Goal: Transaction & Acquisition: Purchase product/service

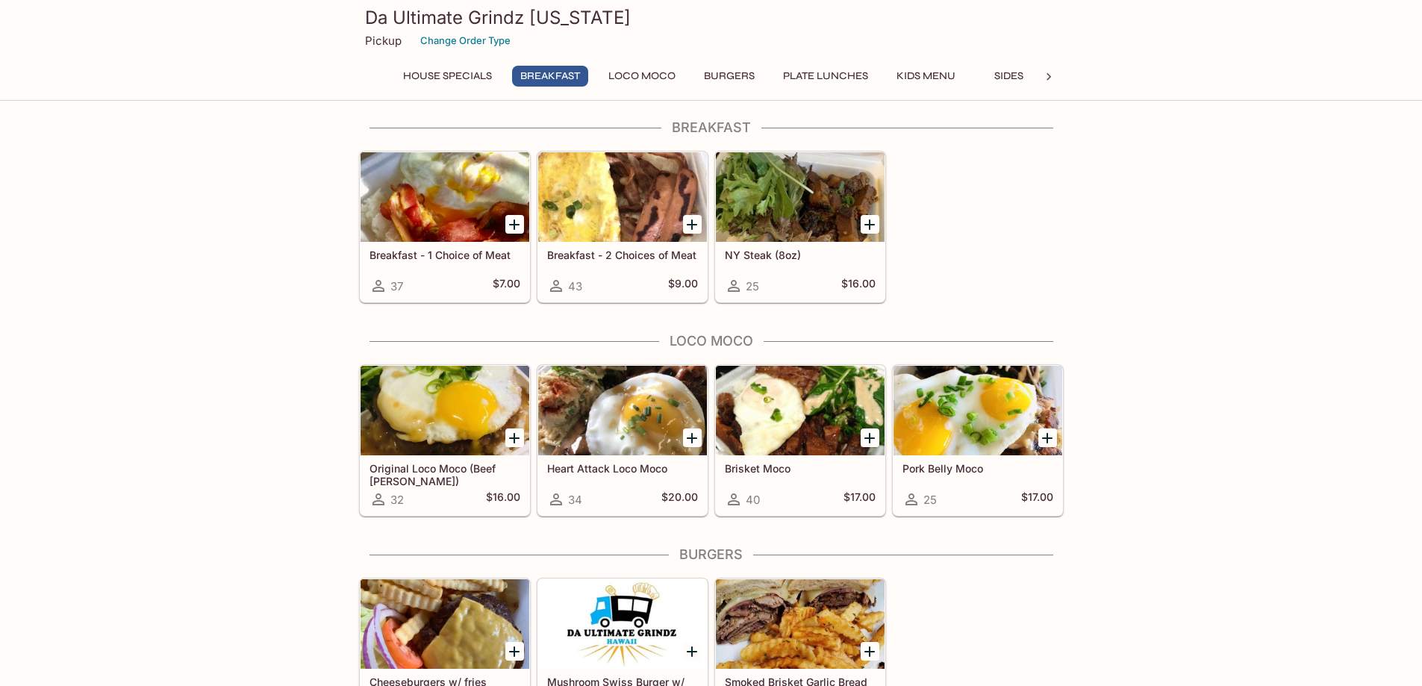
scroll to position [448, 0]
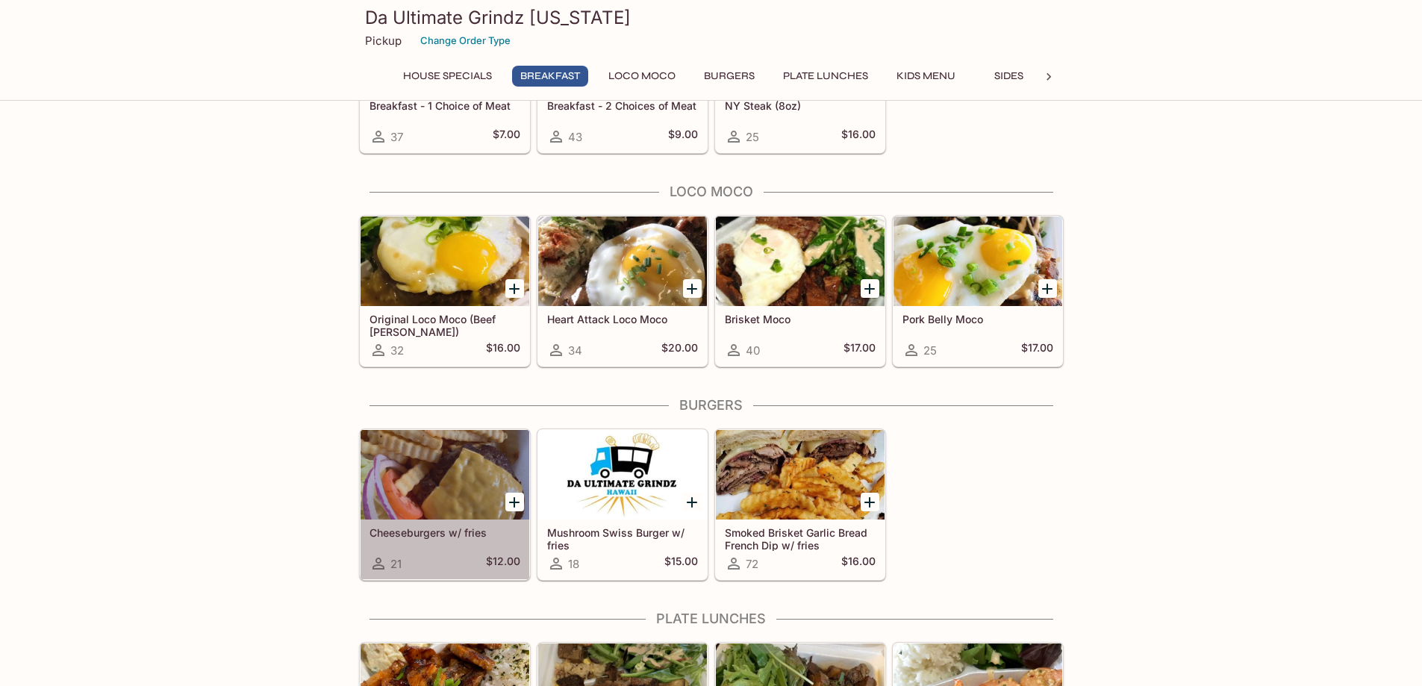
click at [481, 469] on div at bounding box center [444, 475] width 169 height 90
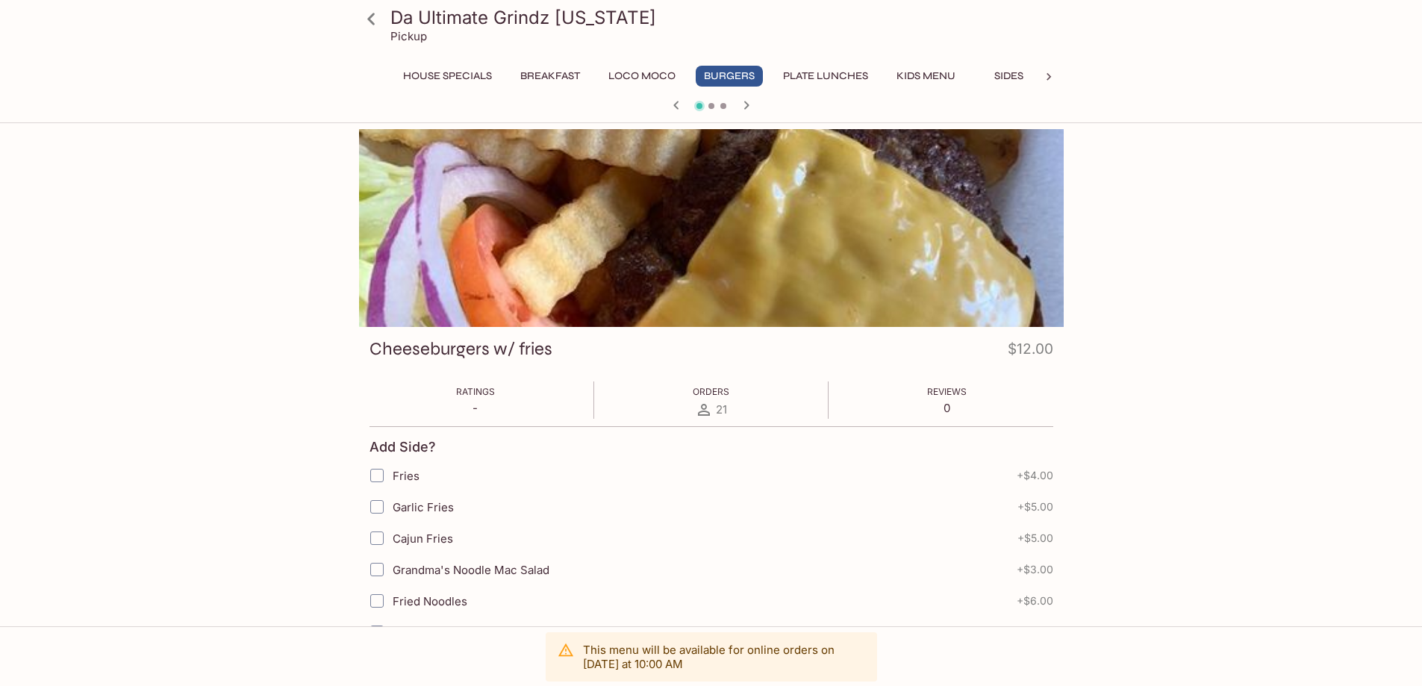
scroll to position [390, 0]
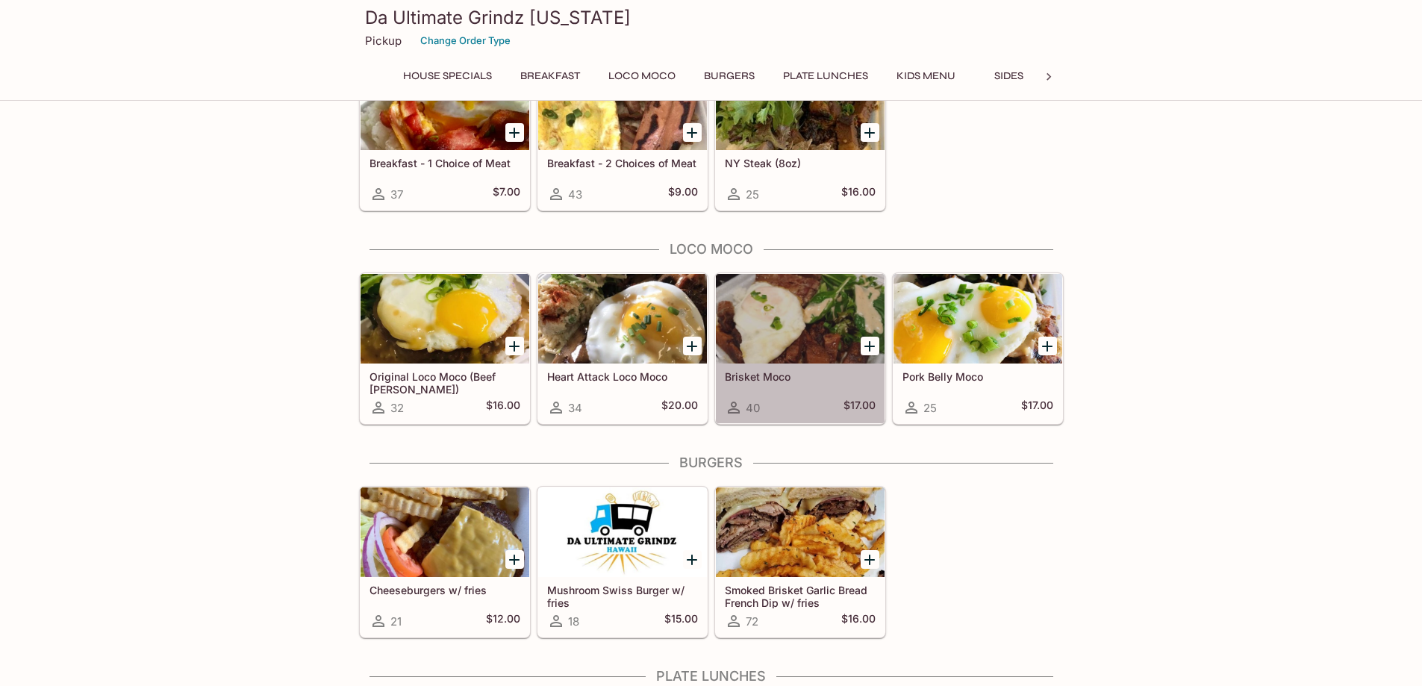
click at [831, 339] on div at bounding box center [800, 319] width 169 height 90
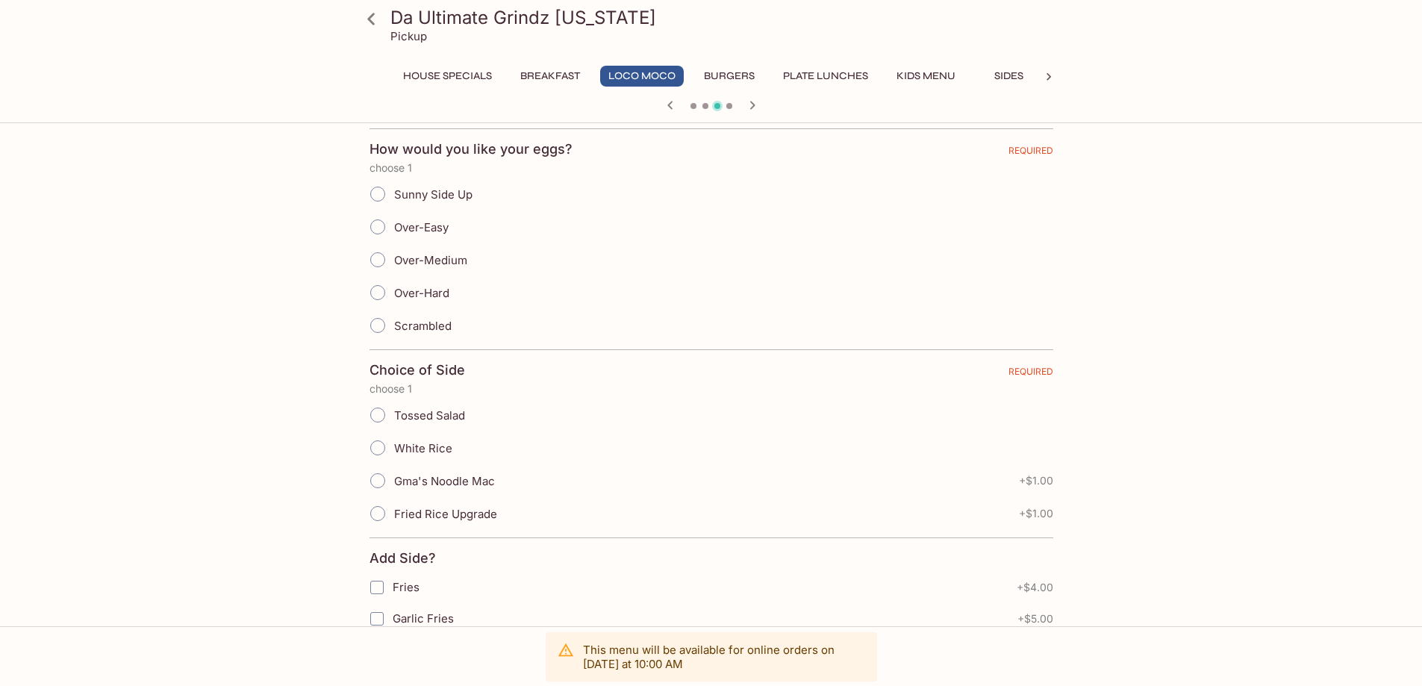
scroll to position [373, 0]
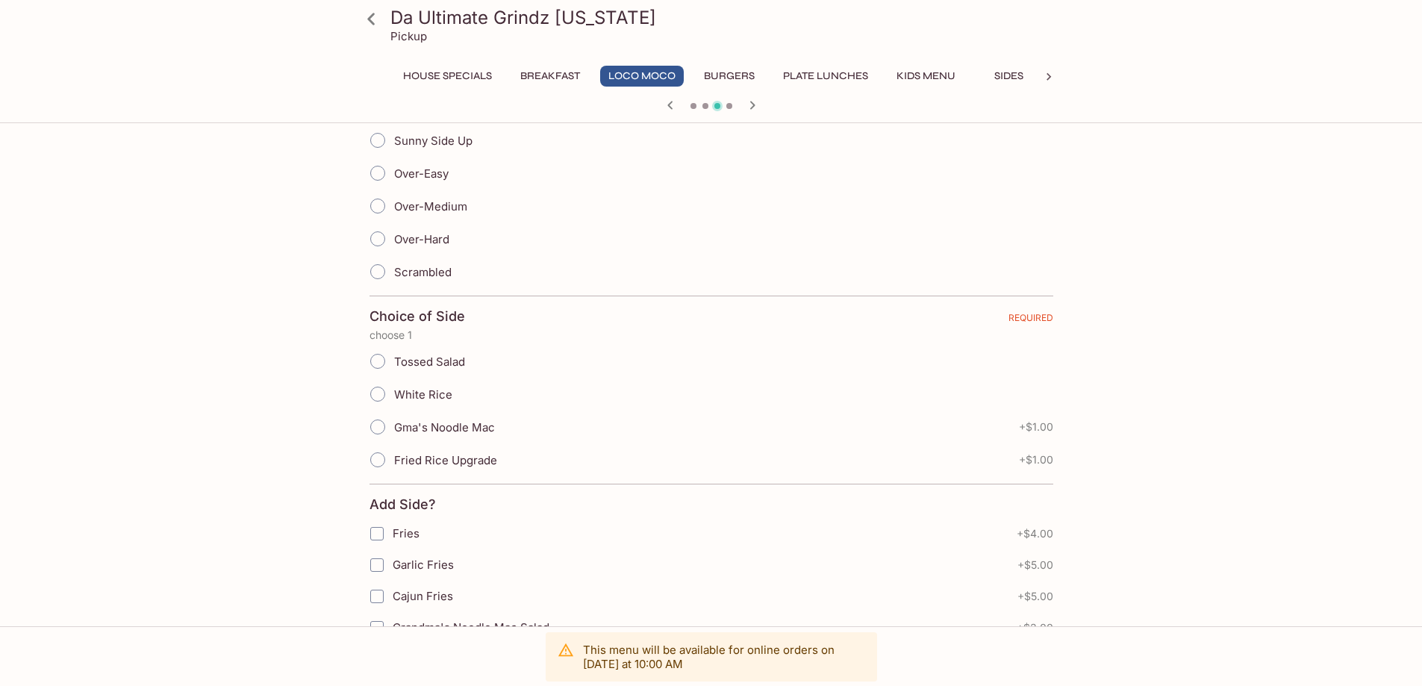
click at [375, 396] on input "White Rice" at bounding box center [377, 393] width 31 height 31
radio input "true"
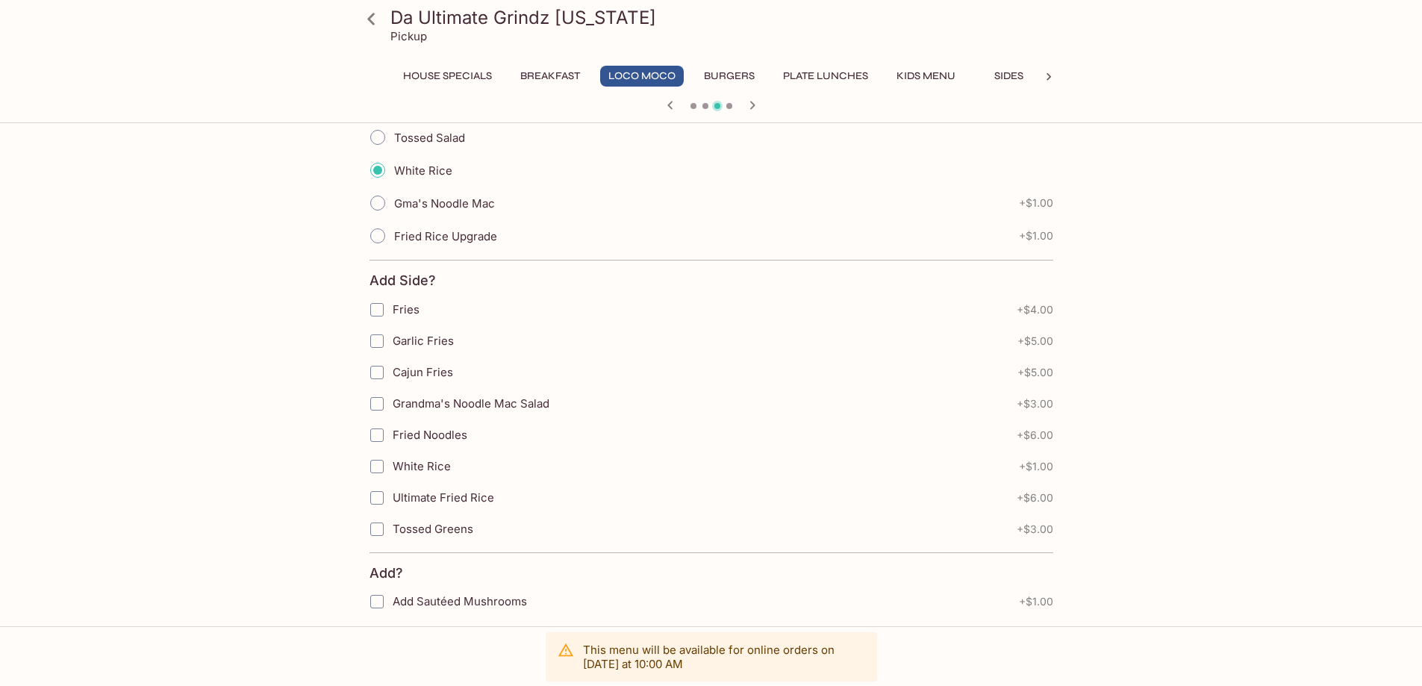
scroll to position [522, 0]
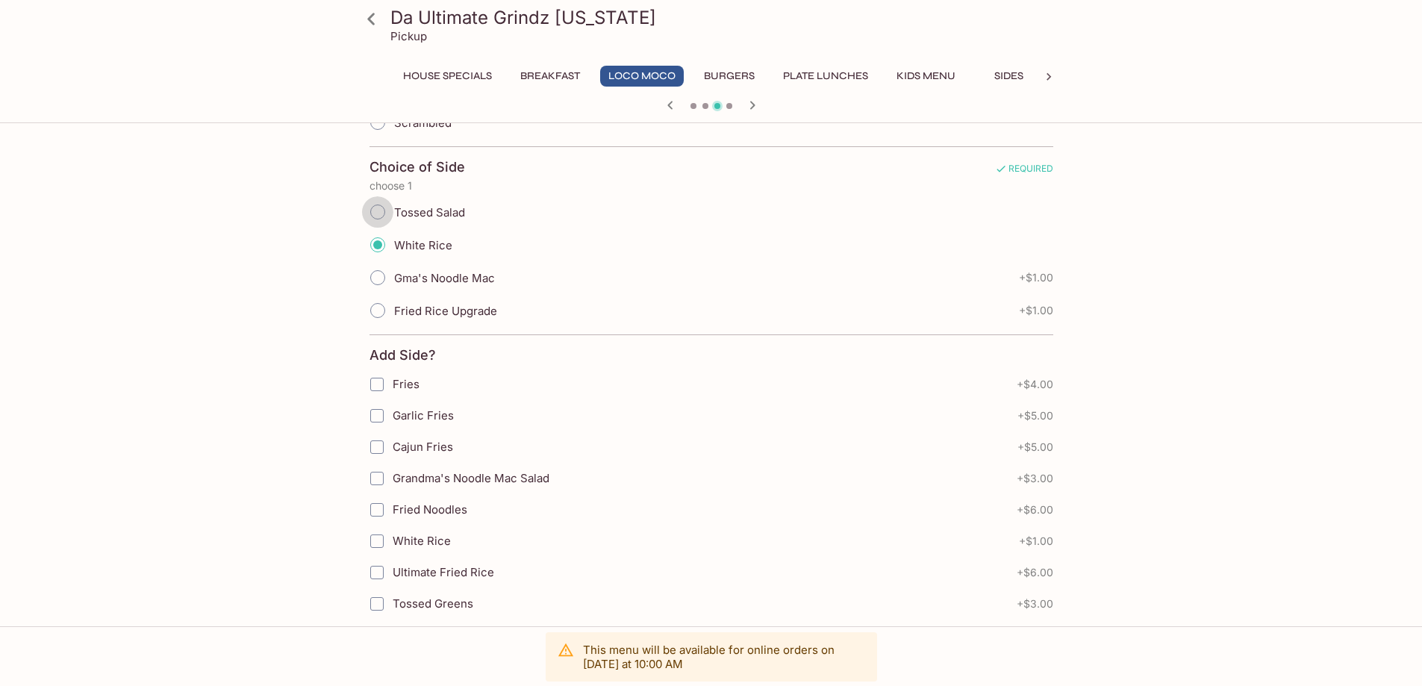
click at [382, 208] on input "Tossed Salad" at bounding box center [377, 211] width 31 height 31
radio input "true"
click at [378, 276] on input "Gma's Noodle Mac" at bounding box center [377, 277] width 31 height 31
radio input "true"
click at [375, 204] on input "Tossed Salad" at bounding box center [377, 211] width 31 height 31
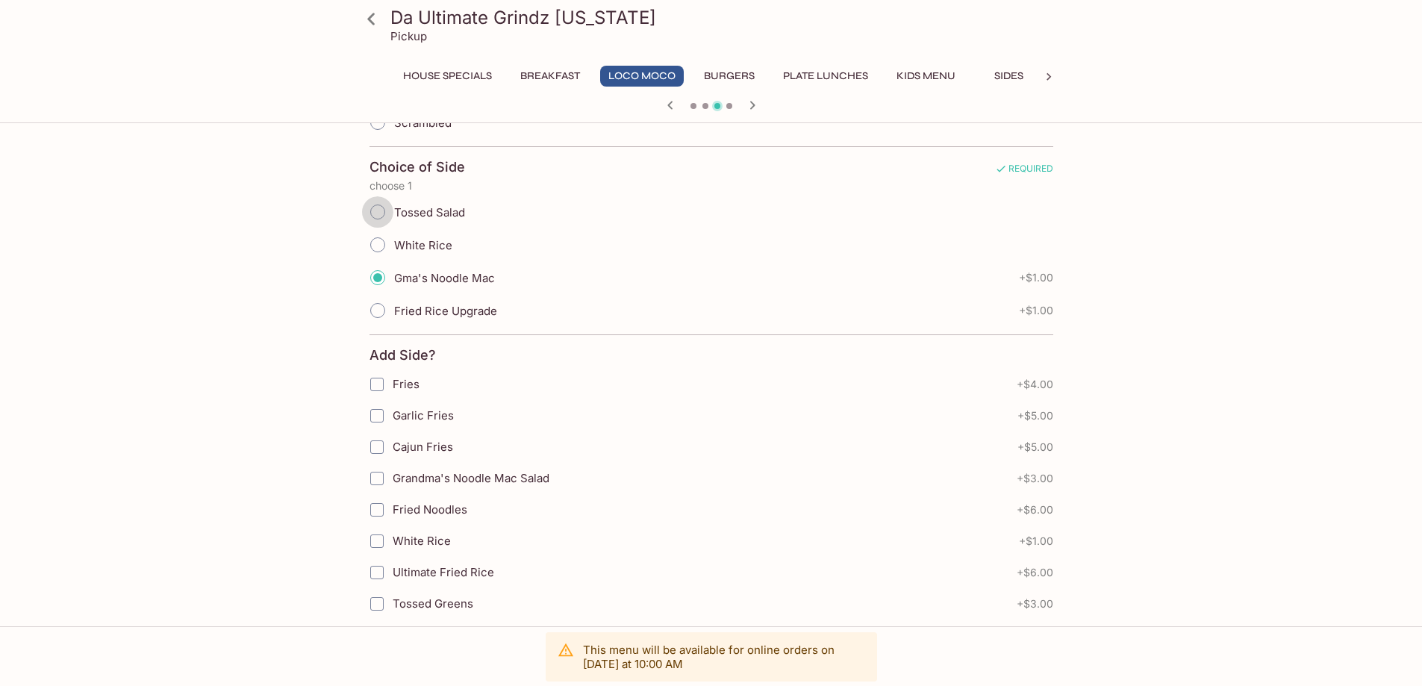
radio input "true"
click at [381, 537] on input "White Rice" at bounding box center [377, 541] width 30 height 30
checkbox input "true"
click at [387, 605] on input "Tossed Greens" at bounding box center [377, 604] width 30 height 30
click at [382, 605] on input "Tossed Greens" at bounding box center [377, 604] width 30 height 30
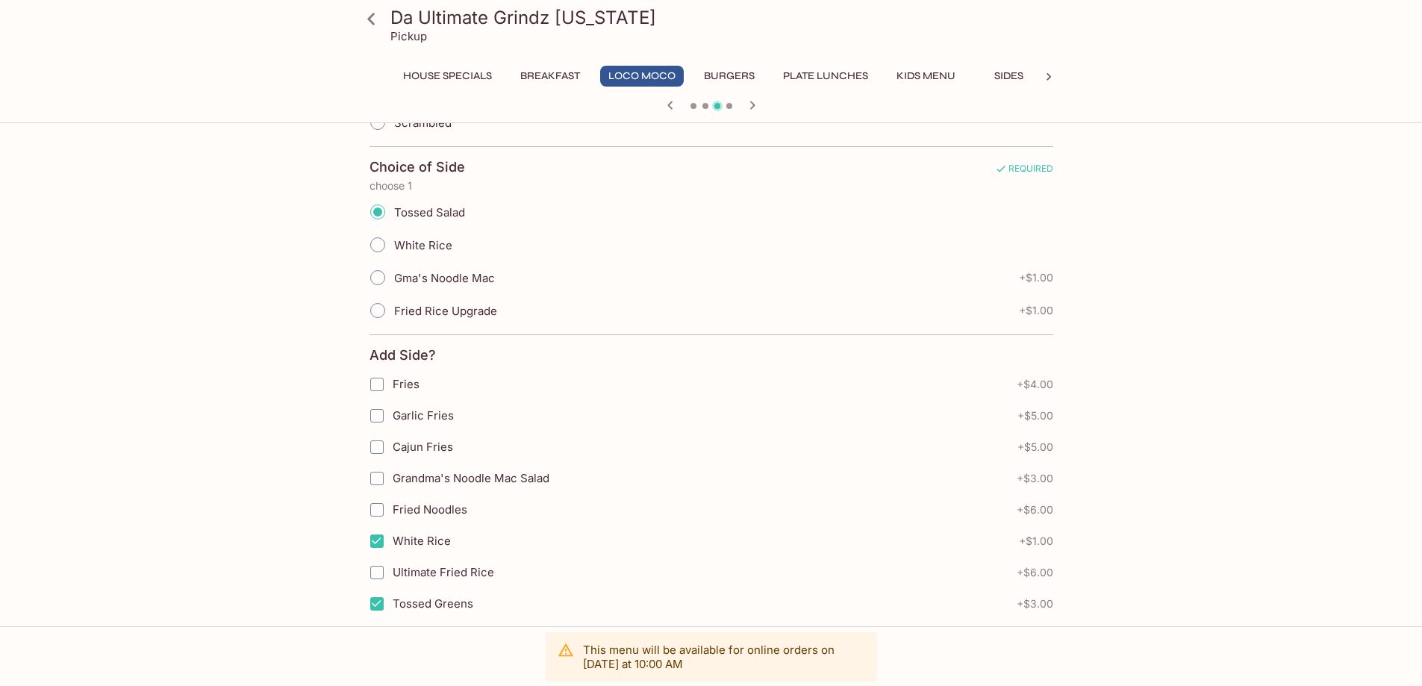
checkbox input "false"
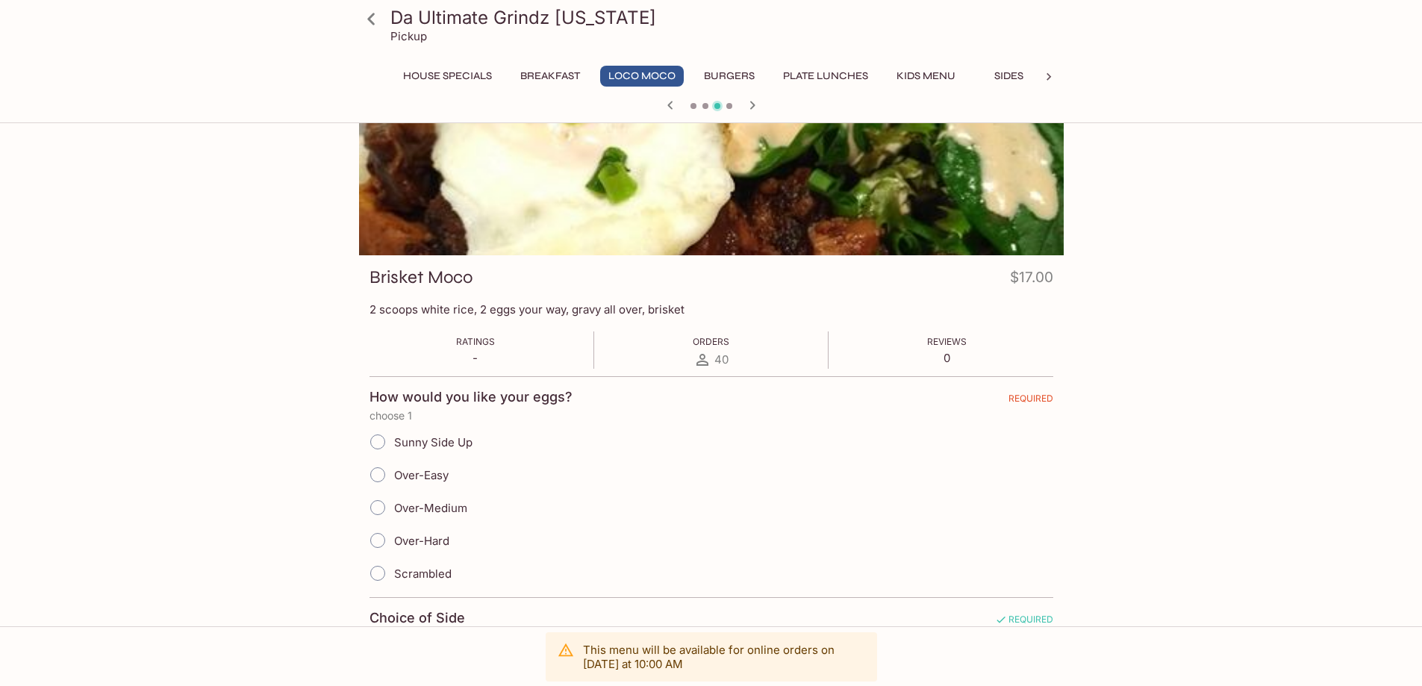
scroll to position [0, 0]
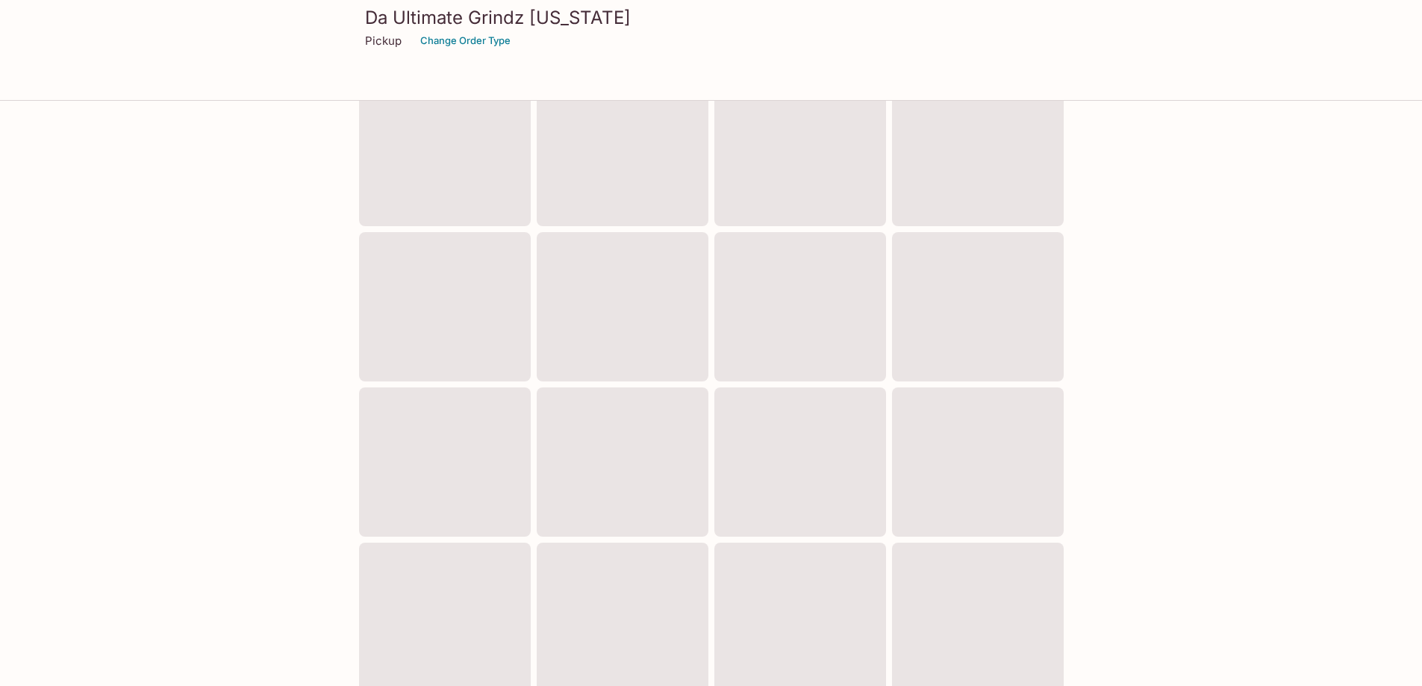
scroll to position [384, 0]
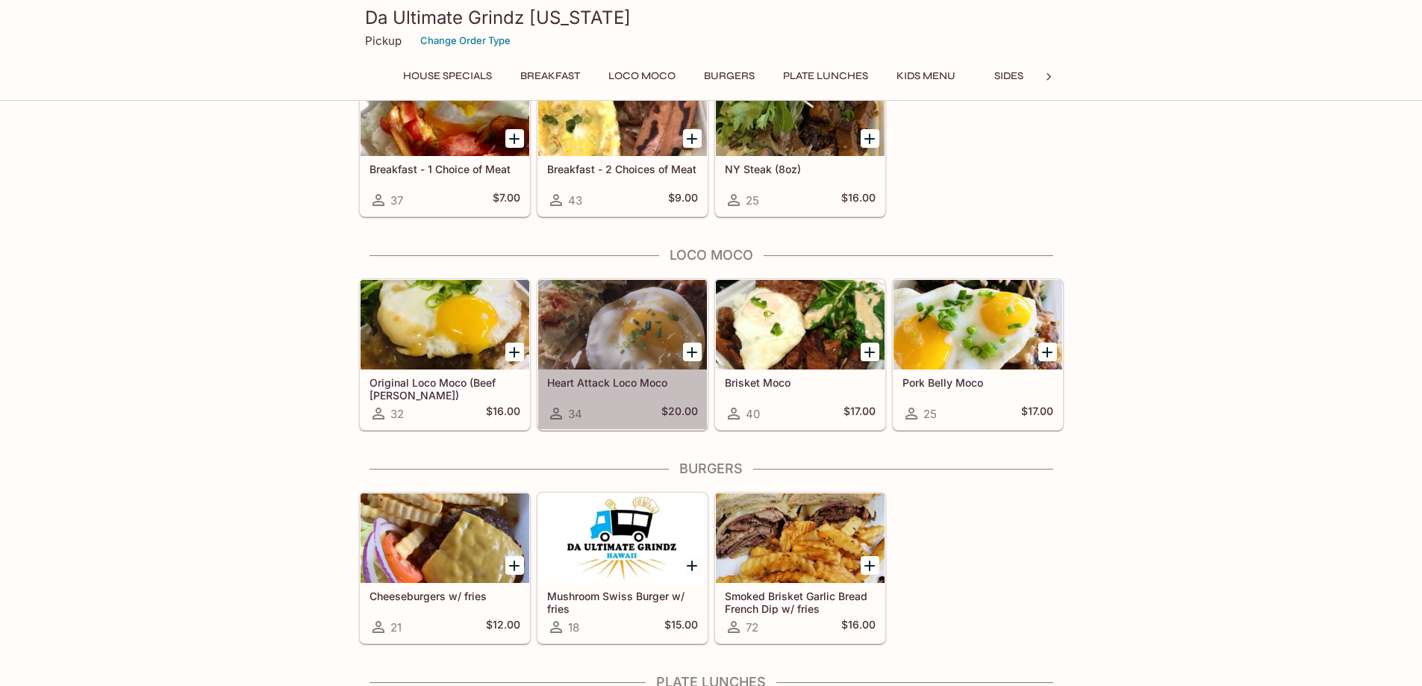
click at [654, 387] on h5 "Heart Attack Loco Moco" at bounding box center [622, 382] width 151 height 13
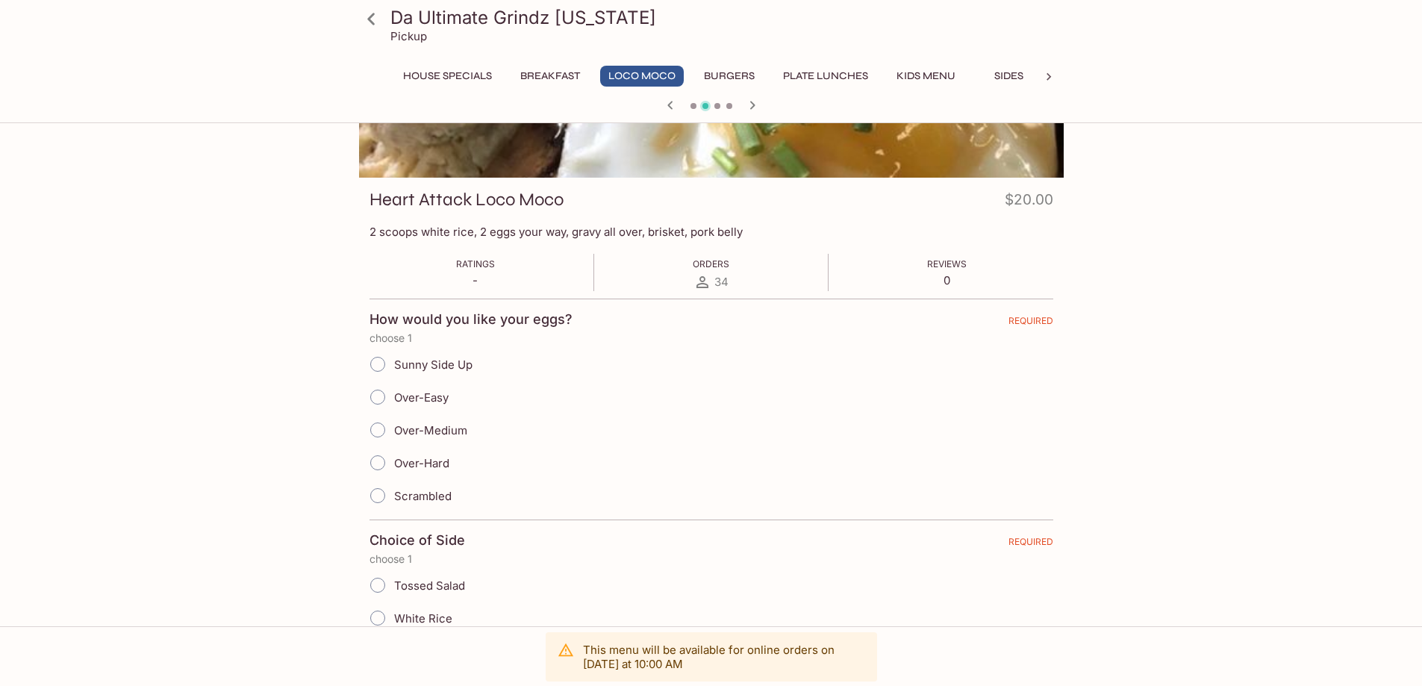
scroll to position [448, 0]
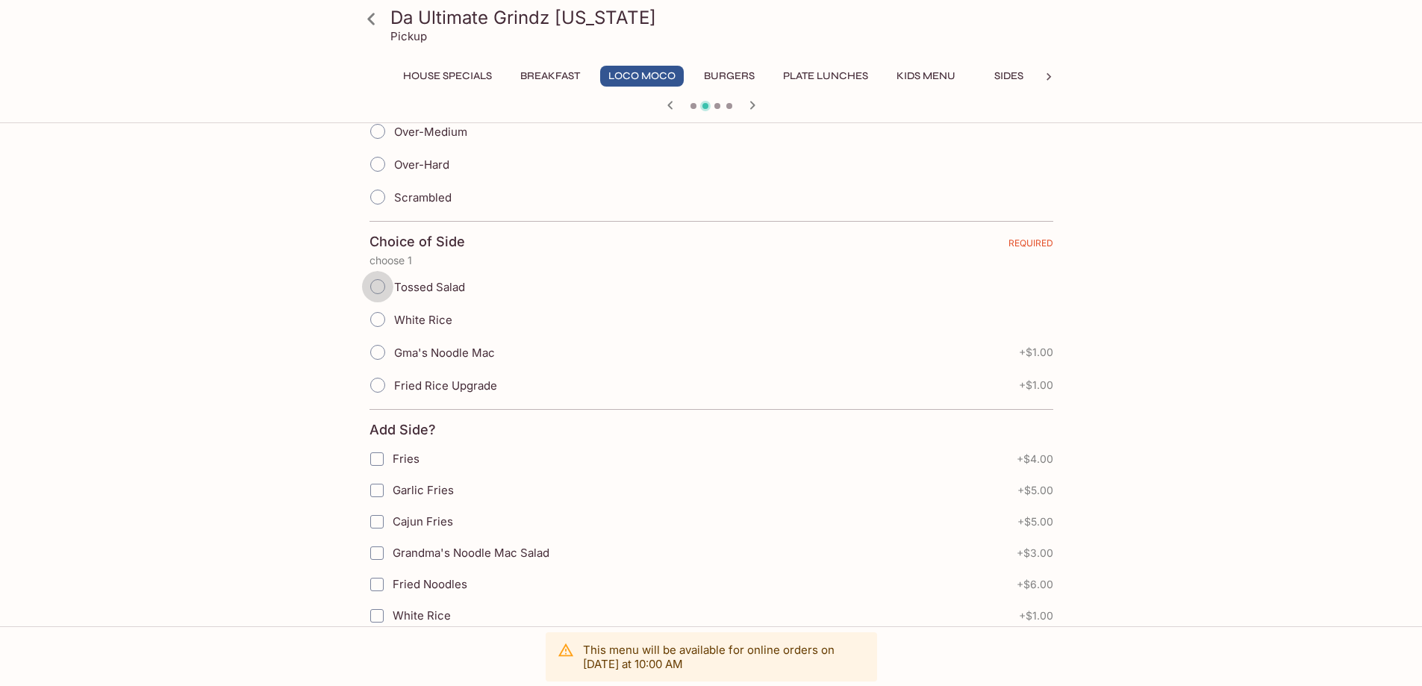
click at [375, 288] on input "Tossed Salad" at bounding box center [377, 286] width 31 height 31
radio input "true"
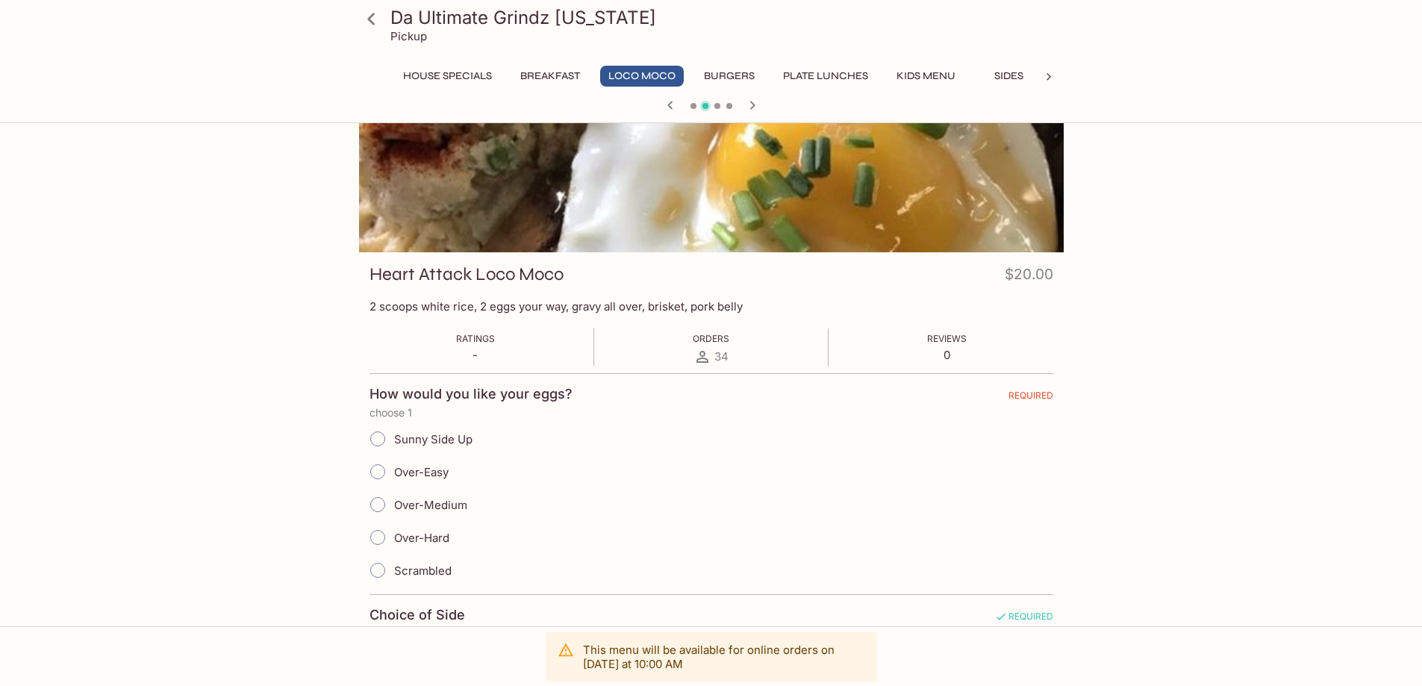
scroll to position [0, 0]
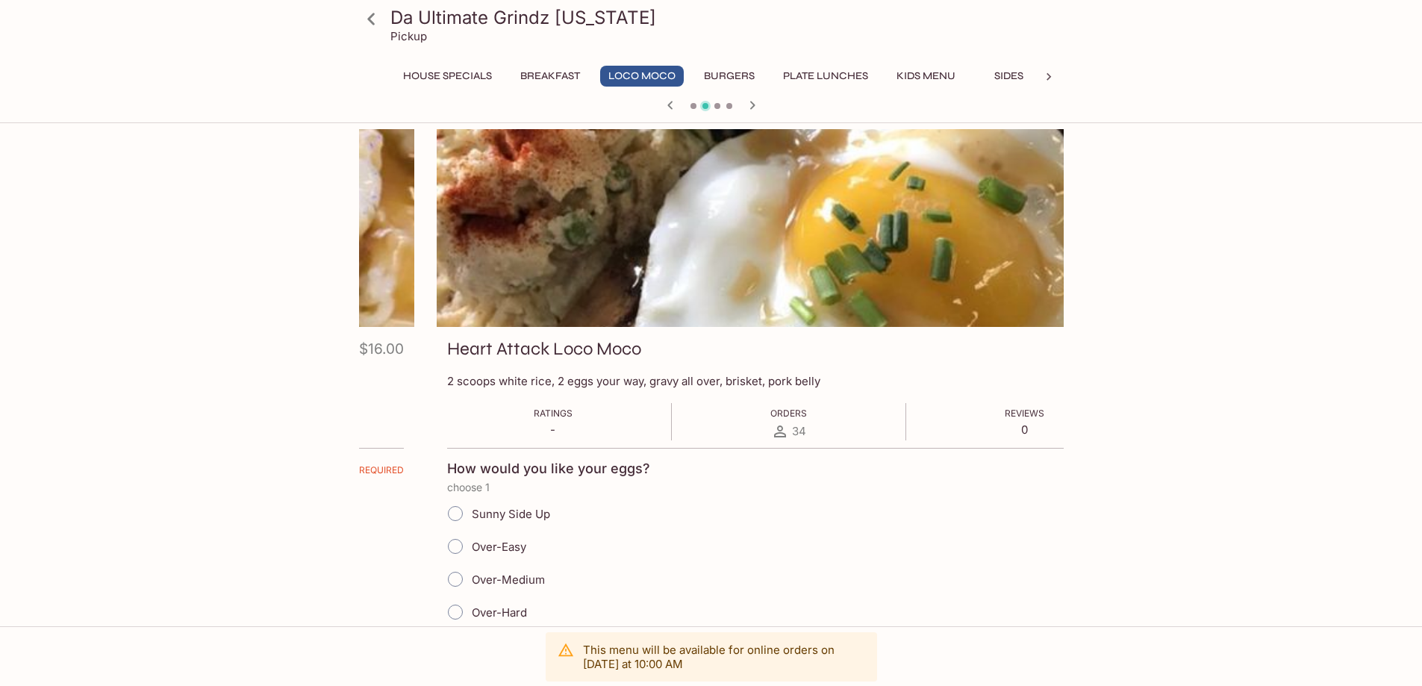
click at [469, 381] on p "2 scoops white rice, 2 eggs your way, gravy all over, brisket, pork belly" at bounding box center [789, 381] width 684 height 14
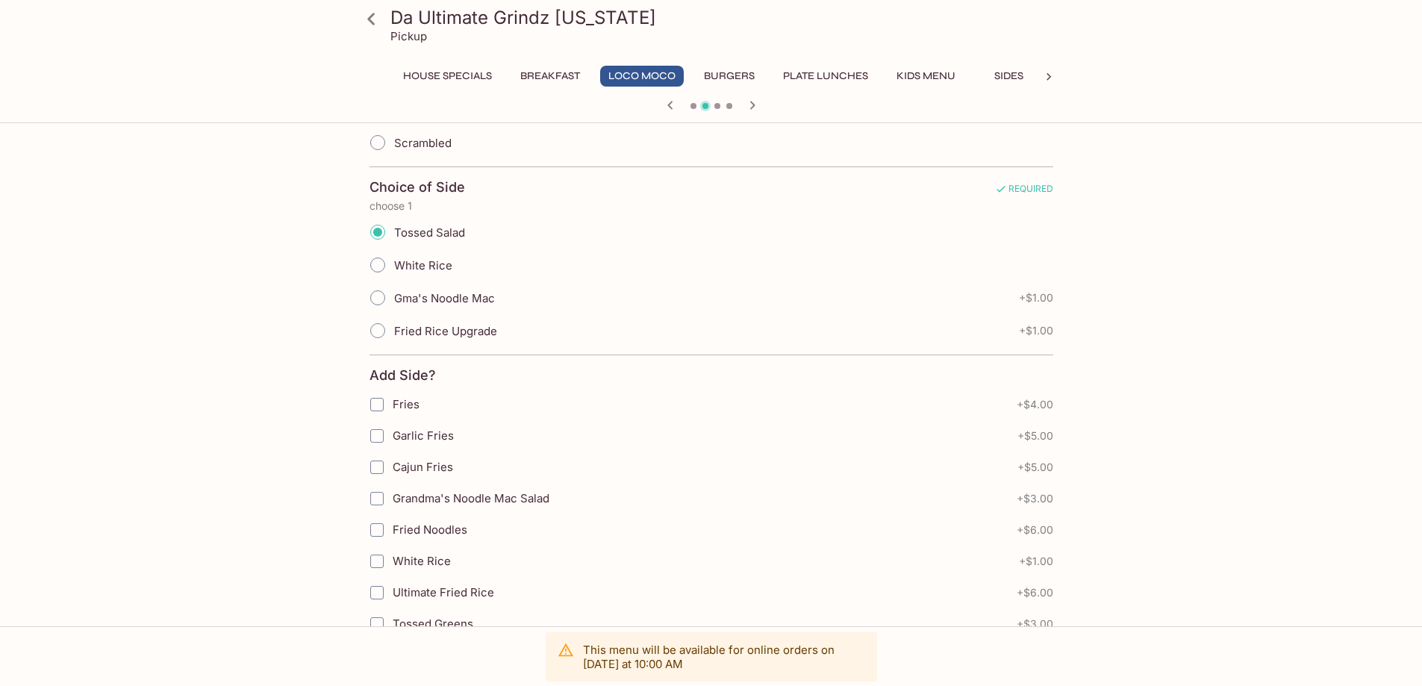
scroll to position [522, 0]
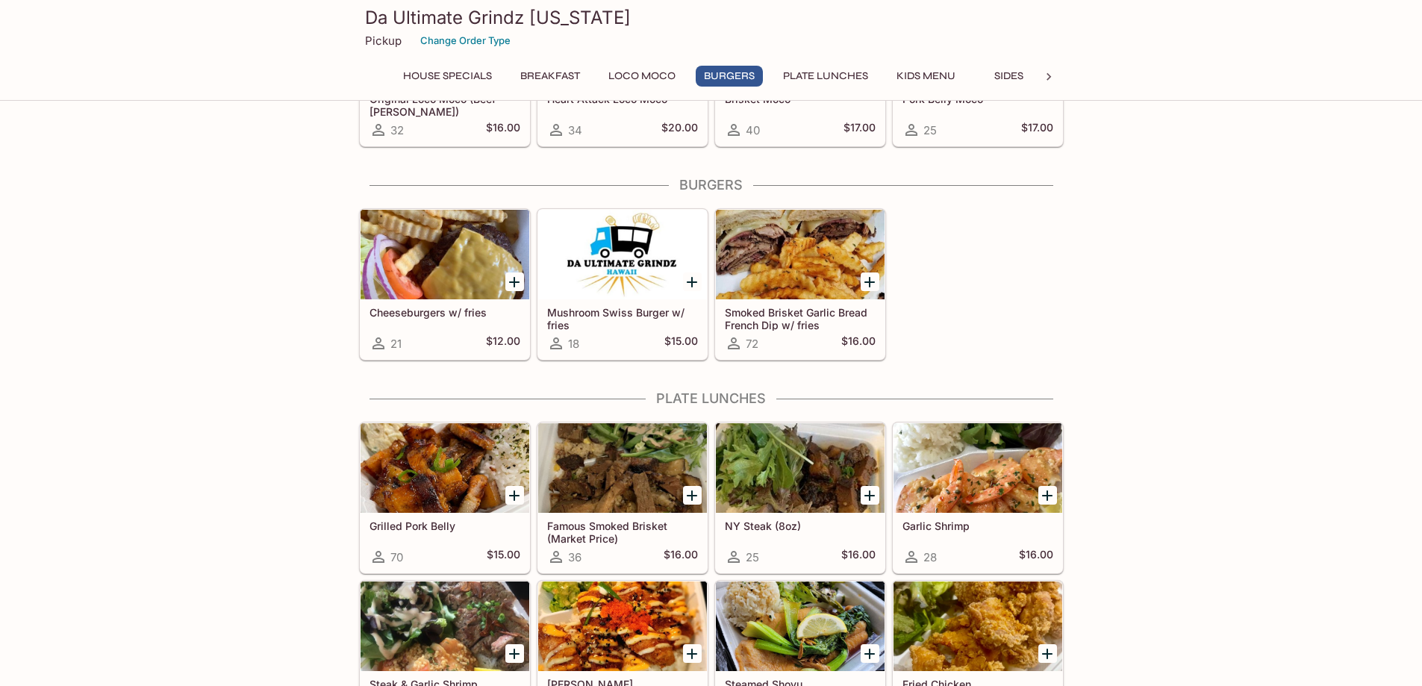
scroll to position [752, 0]
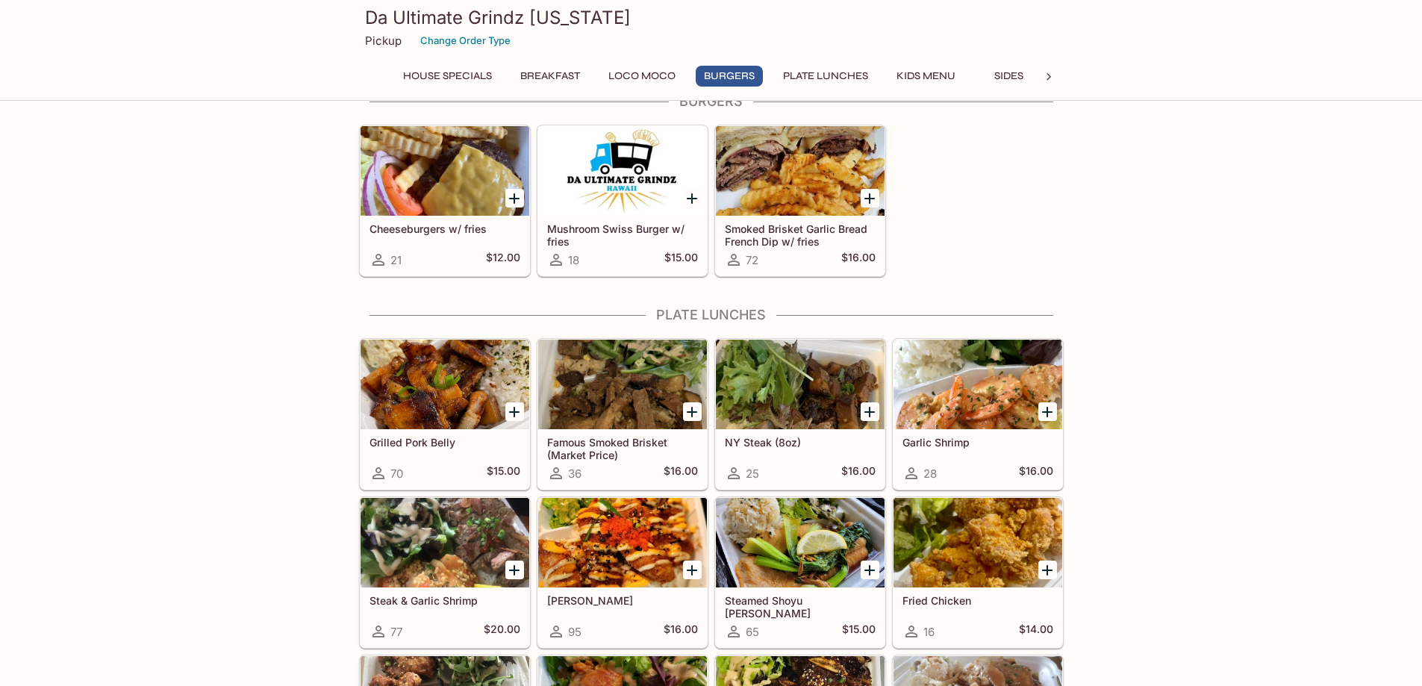
click at [810, 413] on div at bounding box center [800, 385] width 169 height 90
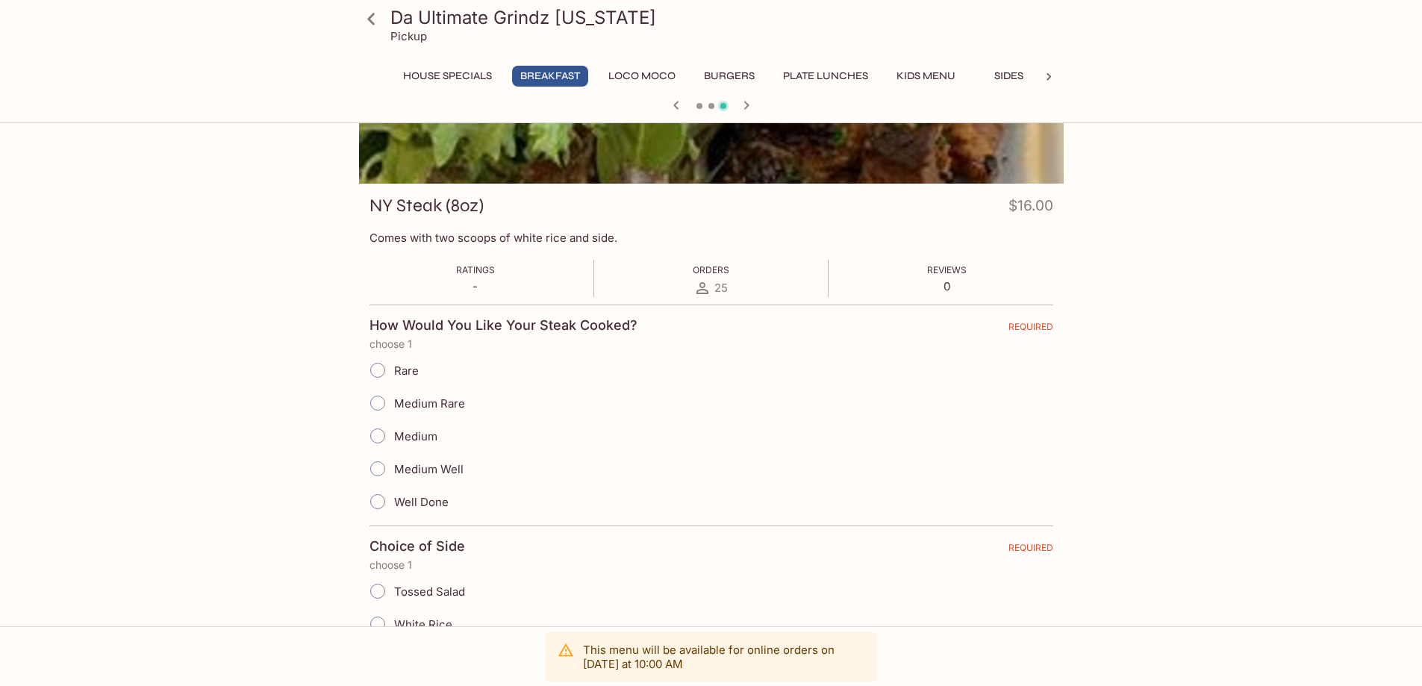
scroll to position [149, 0]
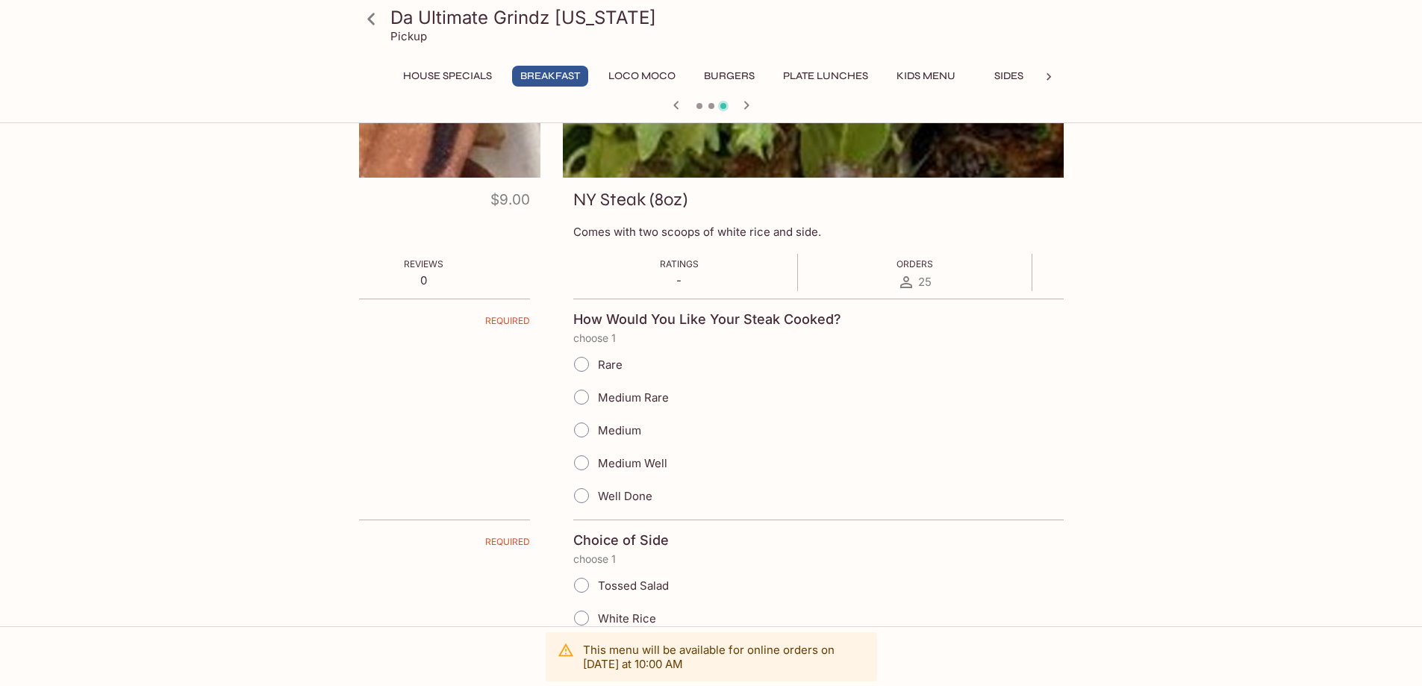
click at [597, 231] on p "Comes with two scoops of white rice and side." at bounding box center [915, 232] width 684 height 14
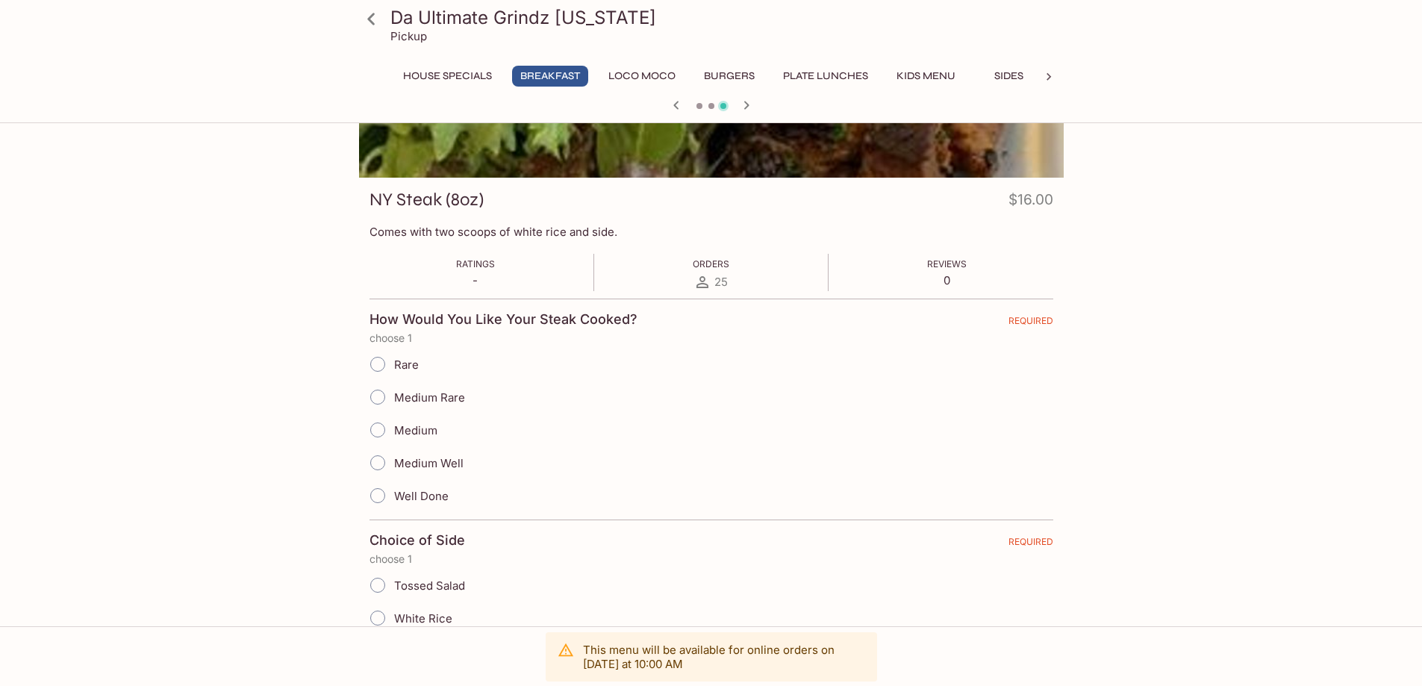
click at [610, 346] on form "How Would You Like Your Steak Cooked? REQUIRED choose 1 Rare Medium Rare Medium…" at bounding box center [711, 652] width 684 height 707
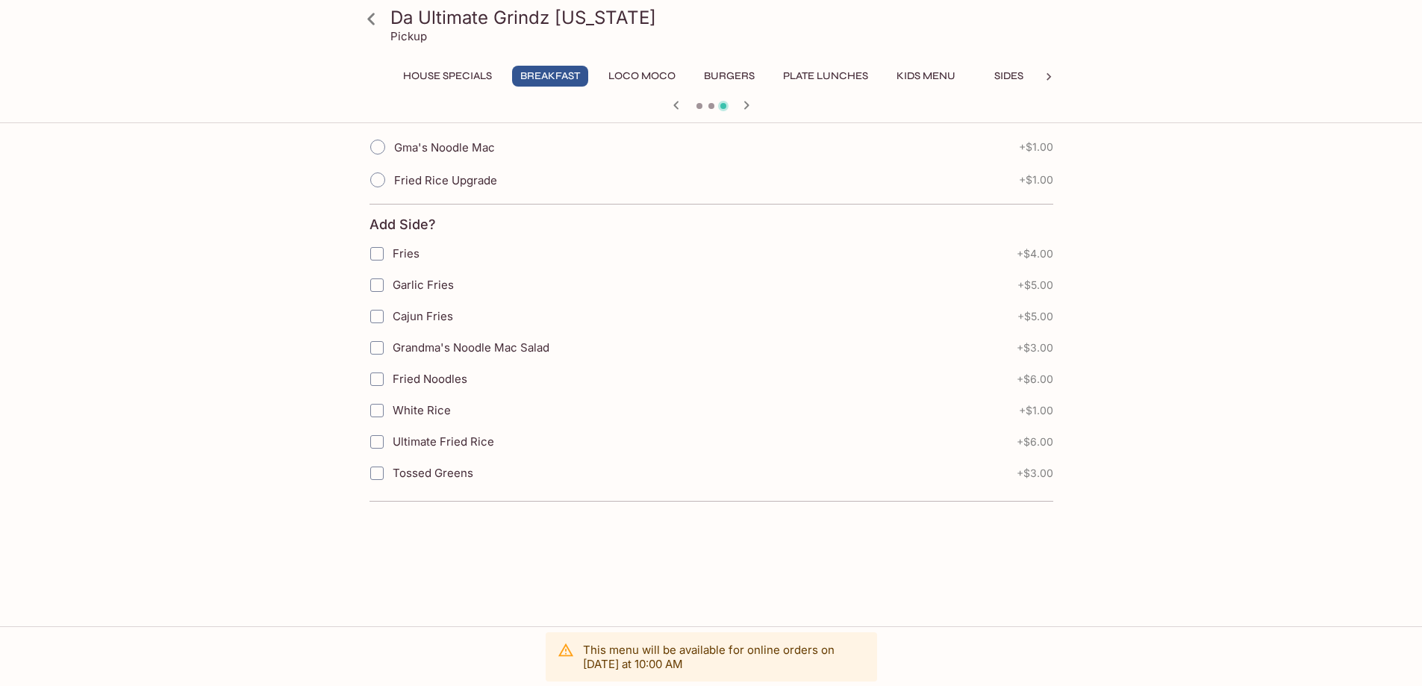
scroll to position [701, 0]
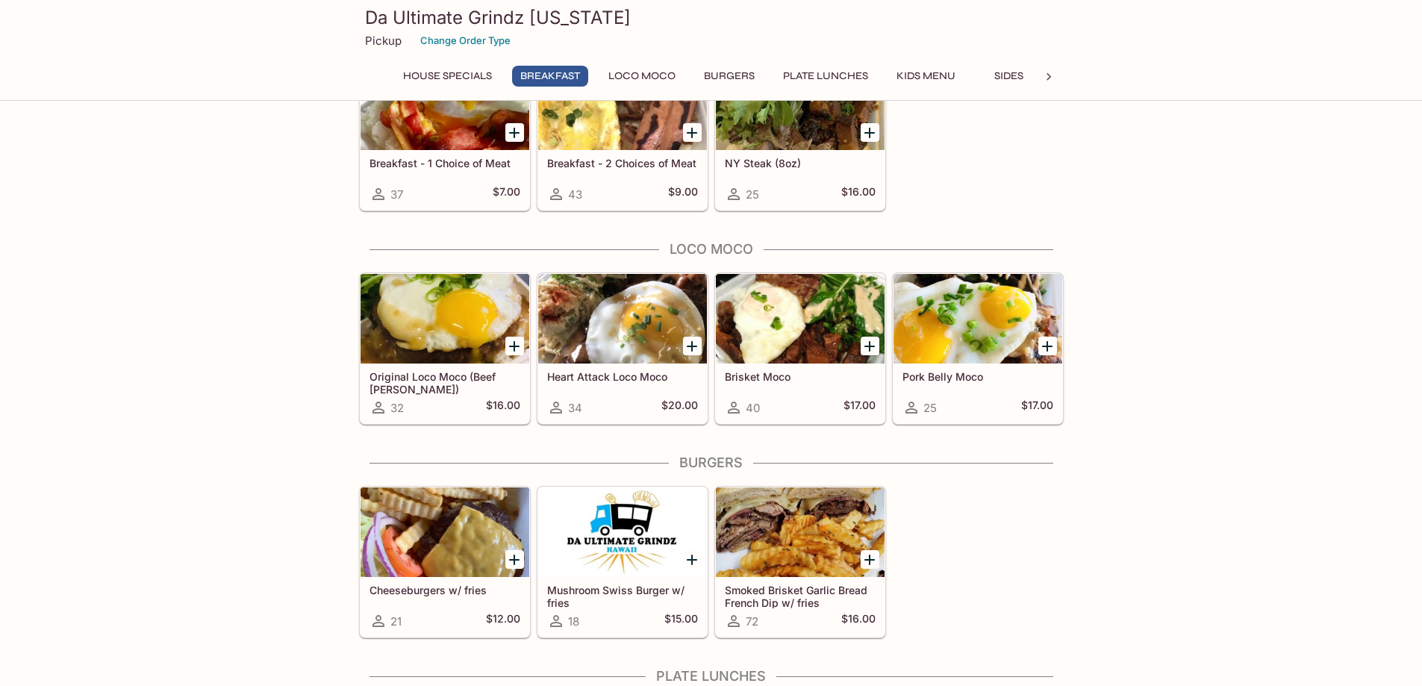
scroll to position [540, 0]
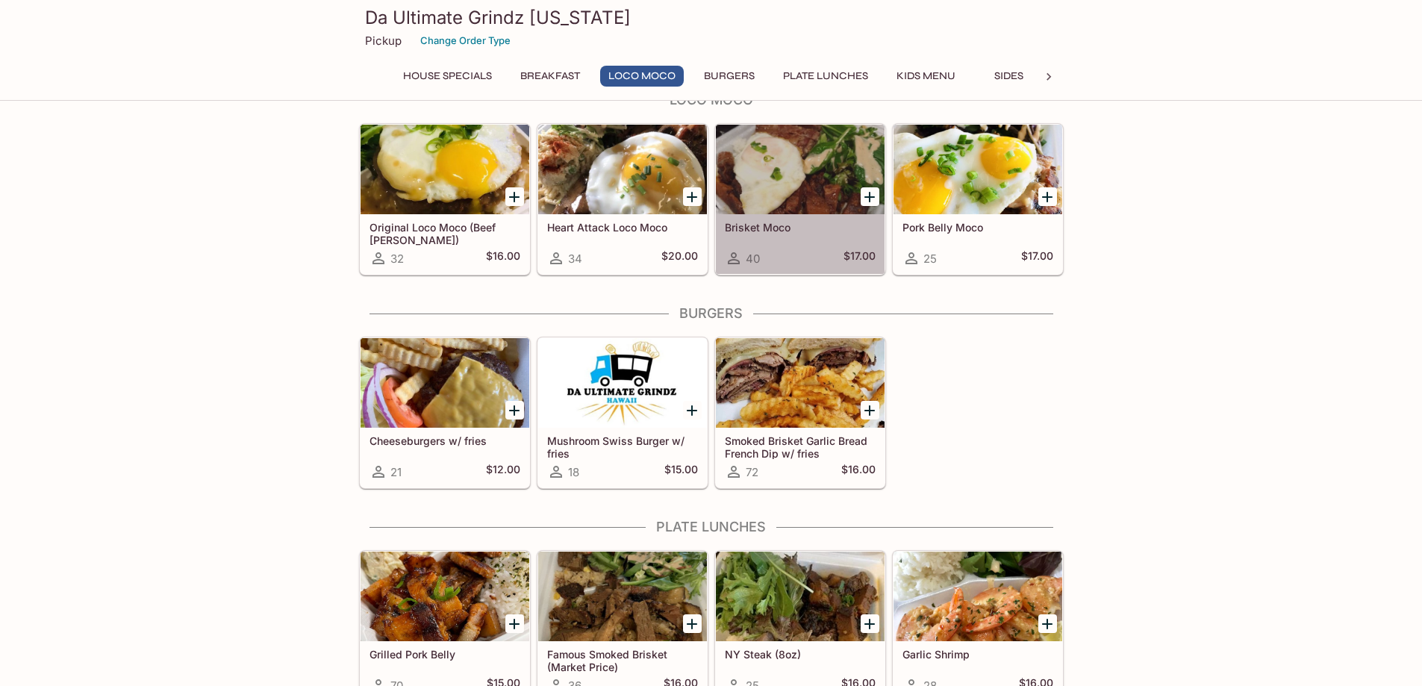
click at [804, 226] on h5 "Brisket Moco" at bounding box center [800, 227] width 151 height 13
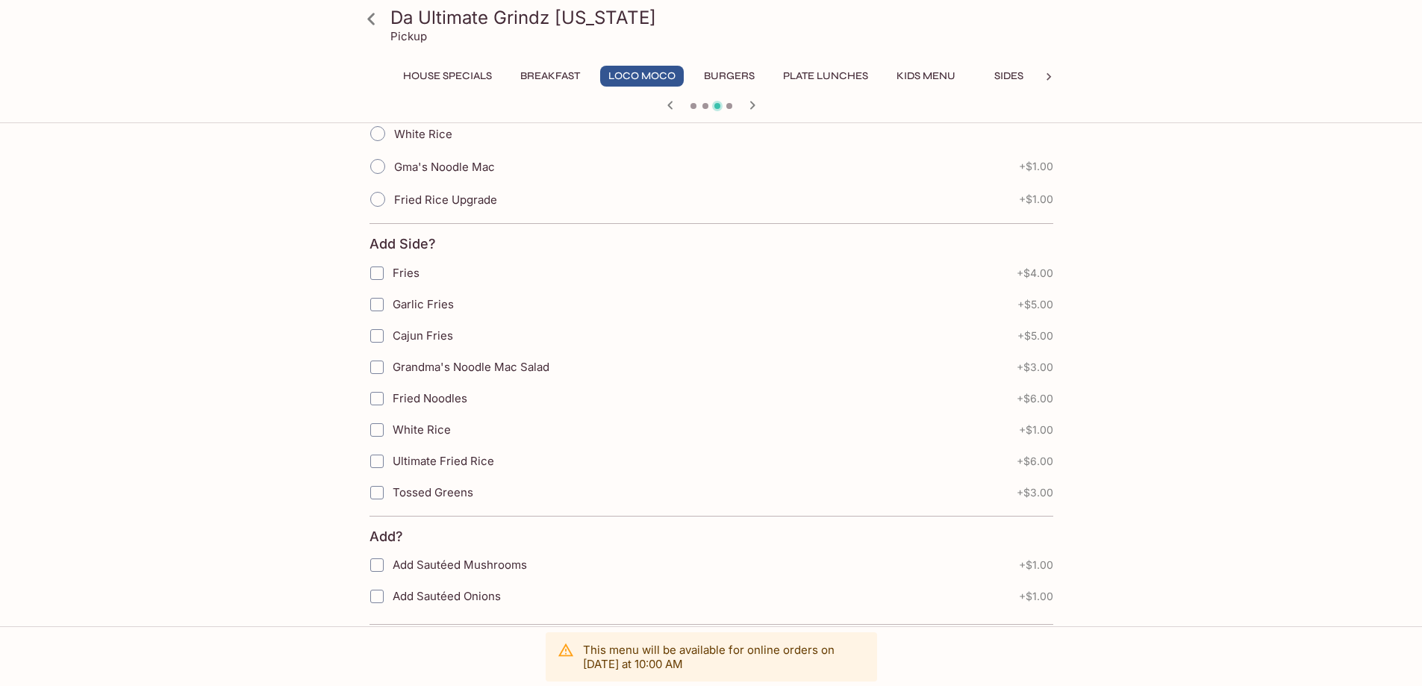
scroll to position [654, 0]
